Goal: Navigation & Orientation: Find specific page/section

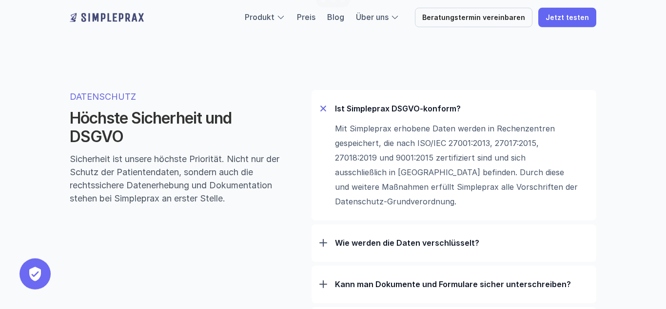
scroll to position [3032, 0]
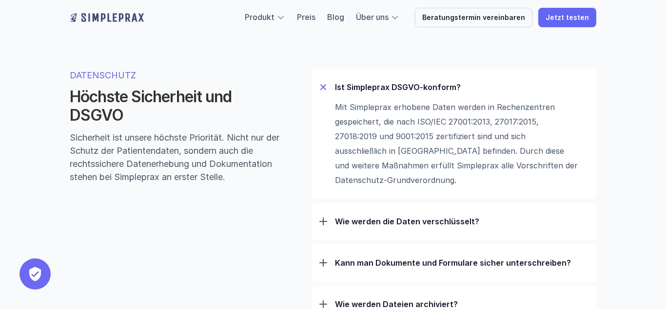
click at [606, 82] on div "DATENSCHUTZ Höchste Sicherheit und DSGVO Sicherheit ist unsere höchste Prioritä…" at bounding box center [332, 196] width 585 height 333
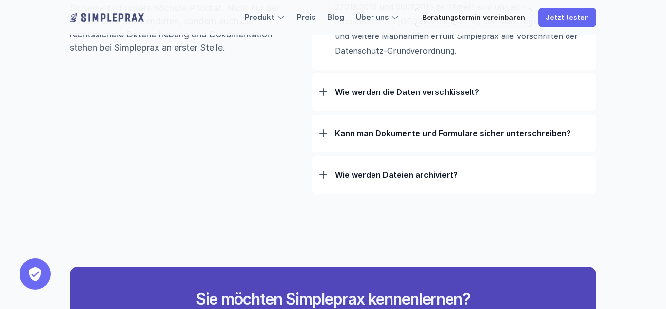
scroll to position [3181, 0]
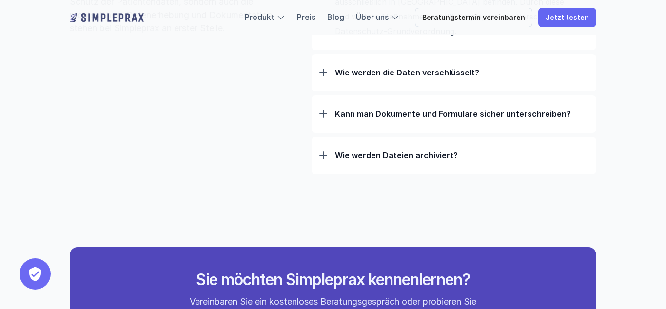
click at [430, 77] on p "Wie werden die Daten verschlüsselt?" at bounding box center [461, 73] width 253 height 10
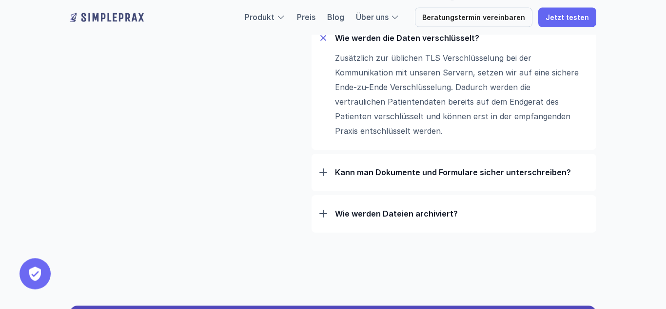
scroll to position [3231, 0]
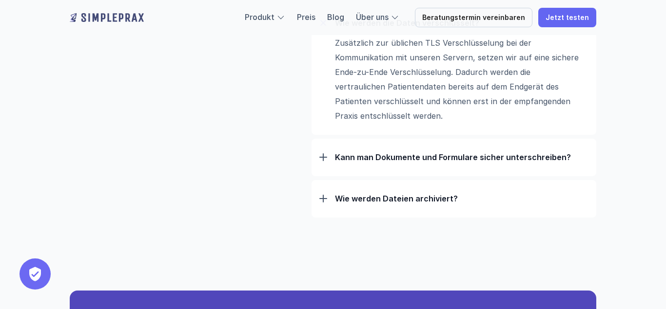
click at [495, 155] on div "Kann man Dokumente und Formulare sicher unterschreiben?" at bounding box center [453, 157] width 269 height 25
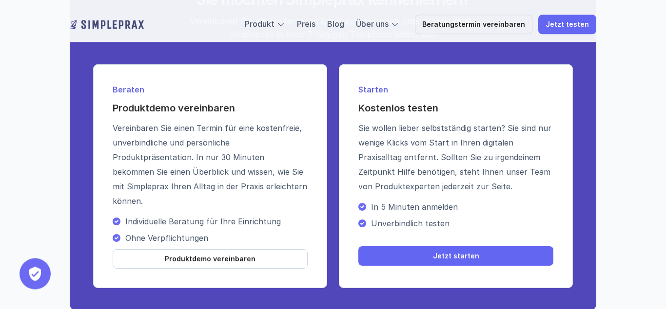
scroll to position [3728, 0]
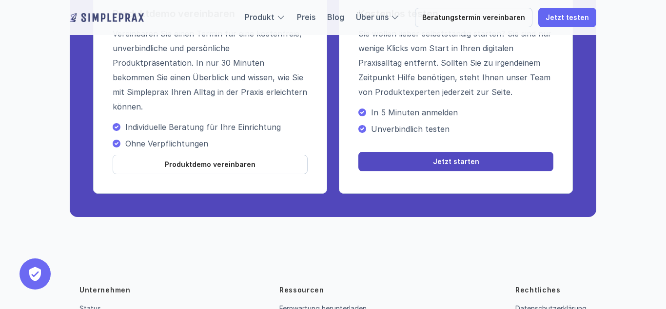
click at [462, 160] on link "Jetzt starten" at bounding box center [455, 161] width 195 height 19
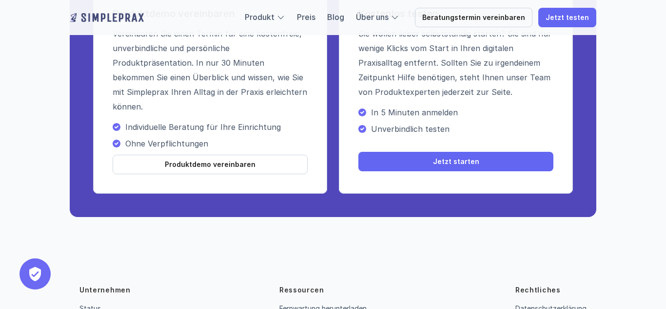
click at [414, 161] on link "Jetzt starten" at bounding box center [455, 161] width 195 height 19
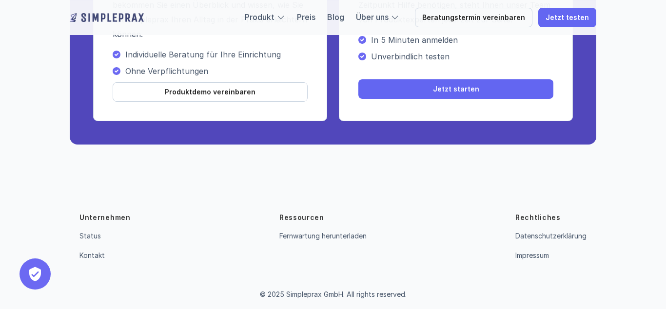
scroll to position [3808, 0]
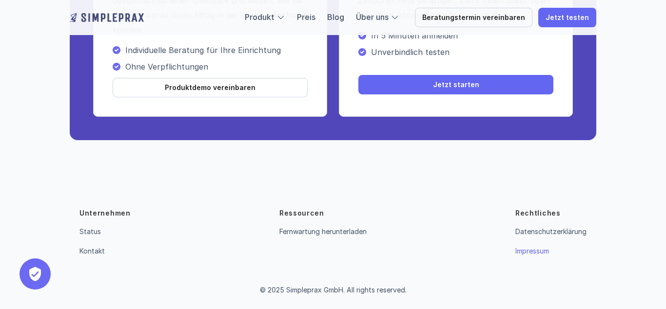
click at [534, 252] on link "Impressum" at bounding box center [532, 251] width 34 height 8
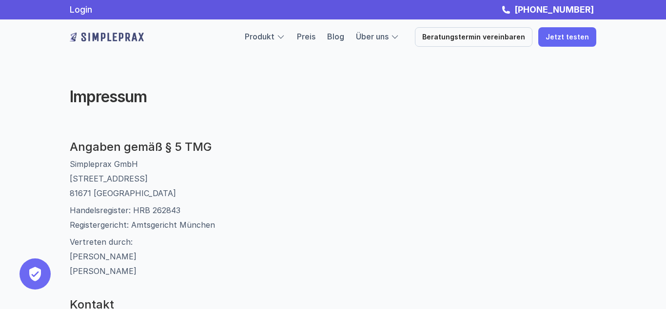
click at [134, 37] on img at bounding box center [107, 37] width 74 height 16
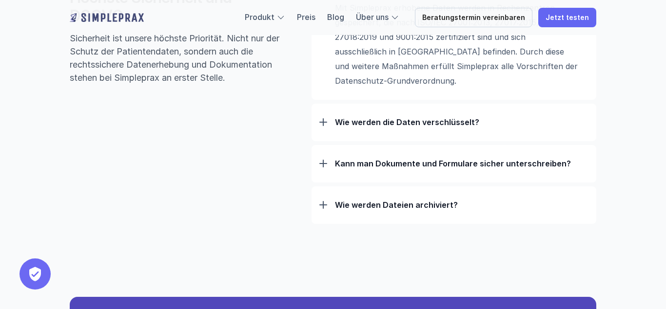
scroll to position [3430, 0]
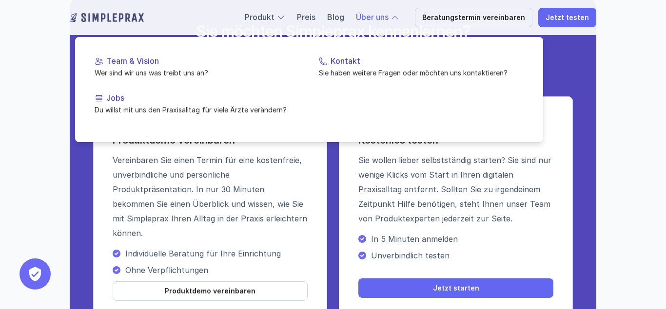
click at [384, 21] on div at bounding box center [309, 76] width 468 height 131
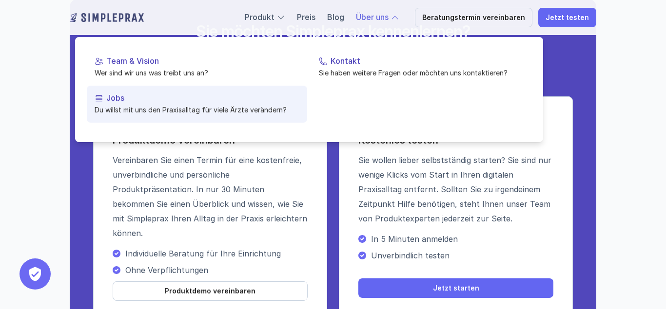
click at [97, 101] on div at bounding box center [99, 98] width 9 height 9
